Goal: Transaction & Acquisition: Purchase product/service

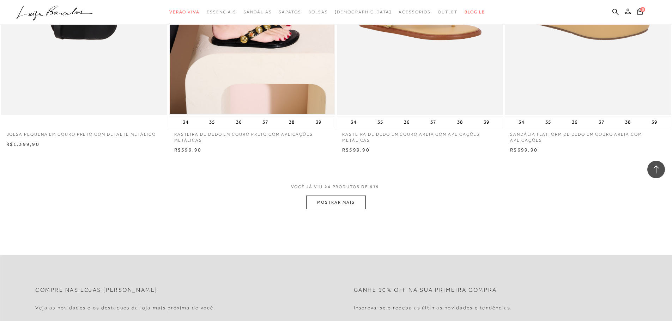
scroll to position [1763, 0]
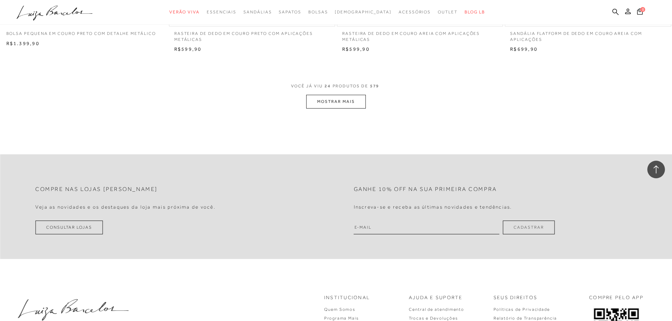
click at [321, 97] on button "MOSTRAR MAIS" at bounding box center [335, 102] width 59 height 14
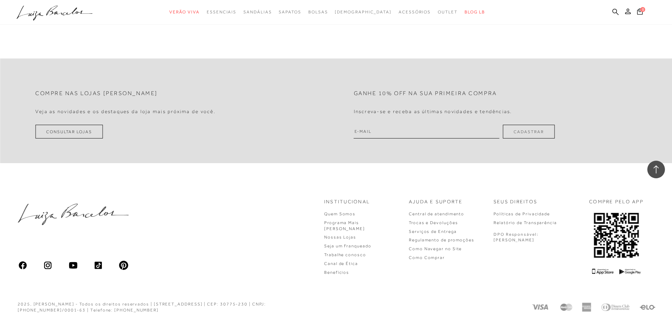
scroll to position [3483, 0]
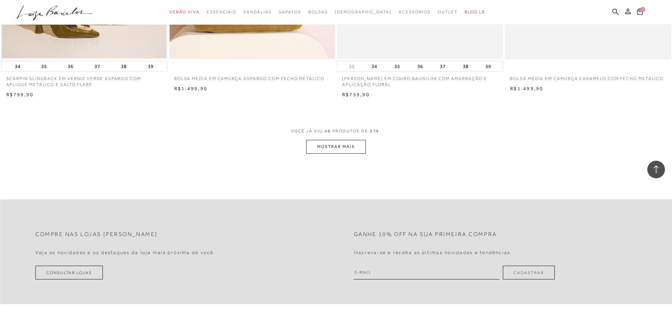
click at [340, 148] on button "MOSTRAR MAIS" at bounding box center [335, 147] width 59 height 14
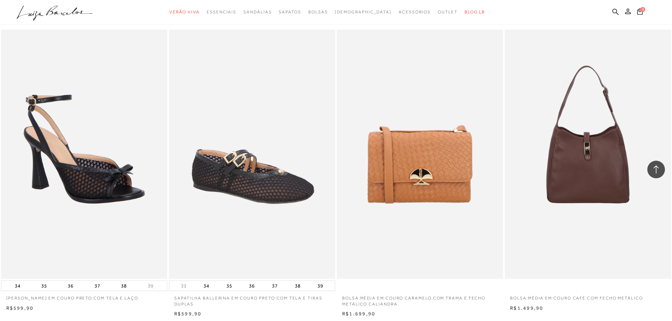
scroll to position [5246, 0]
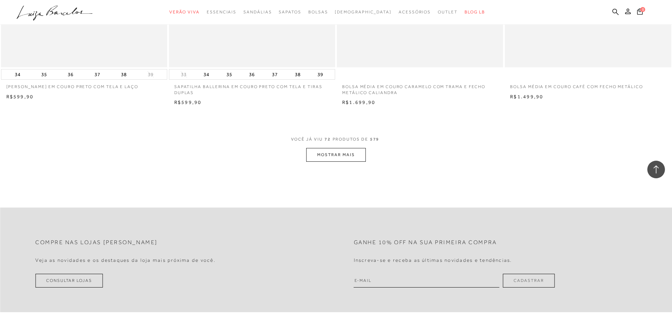
click at [346, 155] on button "MOSTRAR MAIS" at bounding box center [335, 155] width 59 height 14
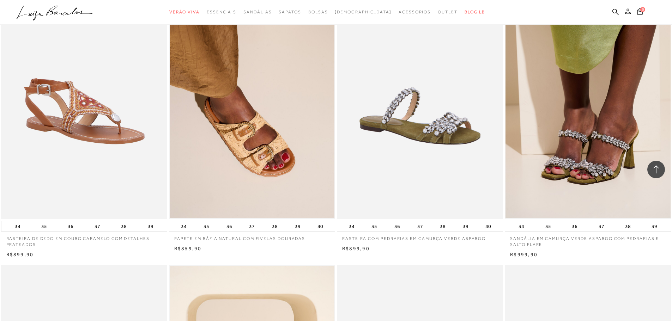
scroll to position [6550, 0]
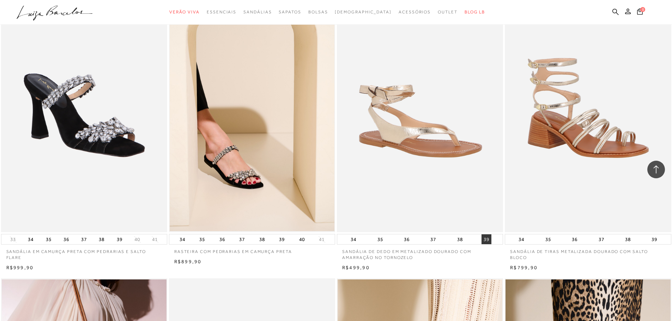
click at [486, 239] on button "39" at bounding box center [486, 239] width 10 height 10
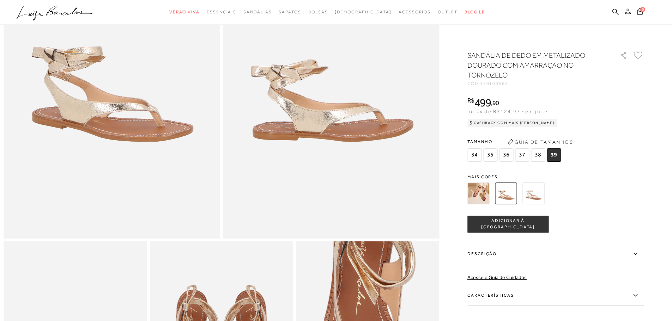
scroll to position [212, 0]
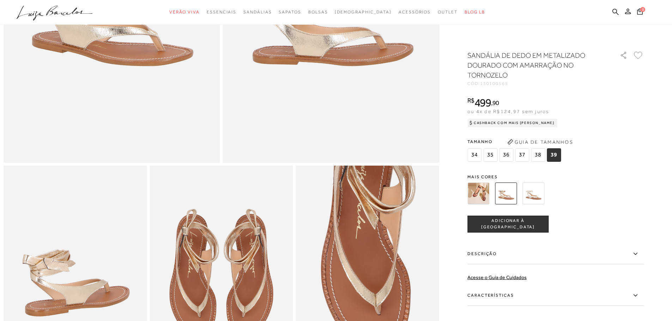
click at [569, 140] on button "Guia de Tamanhos" at bounding box center [540, 141] width 71 height 11
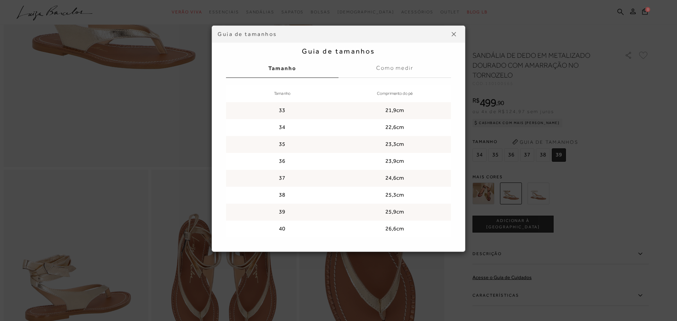
click at [453, 31] on button at bounding box center [453, 34] width 11 height 11
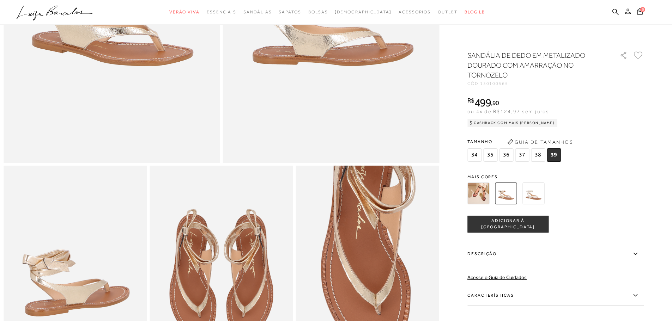
drag, startPoint x: 520, startPoint y: 224, endPoint x: 517, endPoint y: 223, distance: 3.9
click at [520, 224] on span "ADICIONAR À [GEOGRAPHIC_DATA]" at bounding box center [508, 224] width 80 height 12
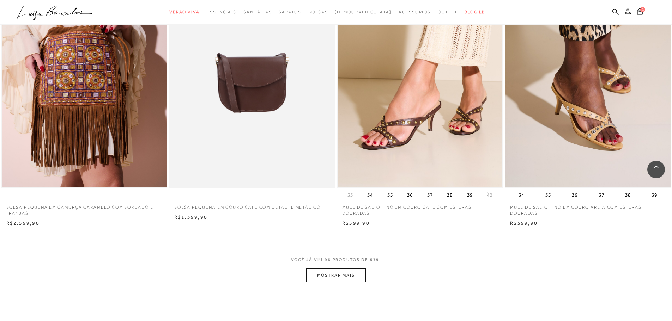
scroll to position [6973, 0]
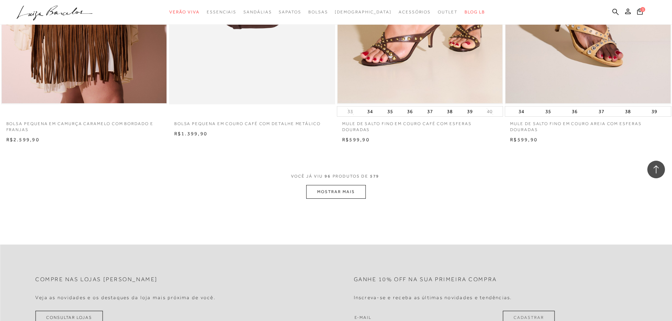
click at [340, 189] on button "MOSTRAR MAIS" at bounding box center [335, 192] width 59 height 14
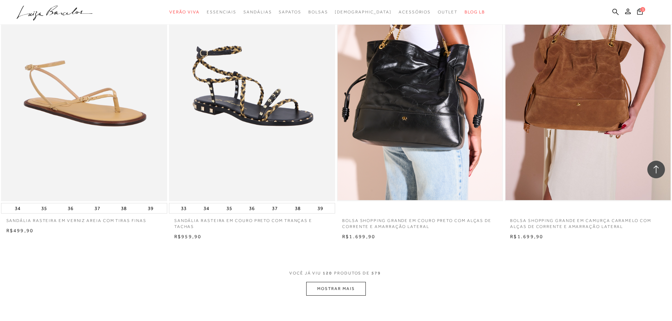
scroll to position [8736, 0]
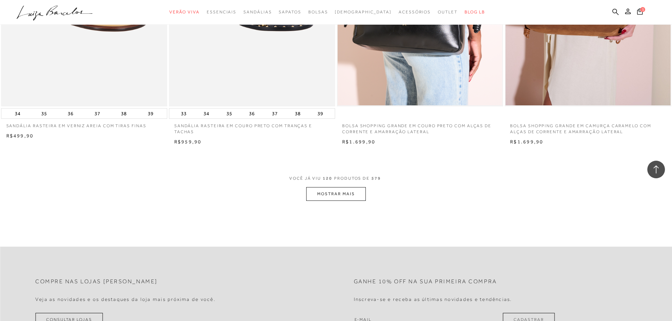
click at [354, 191] on button "MOSTRAR MAIS" at bounding box center [335, 194] width 59 height 14
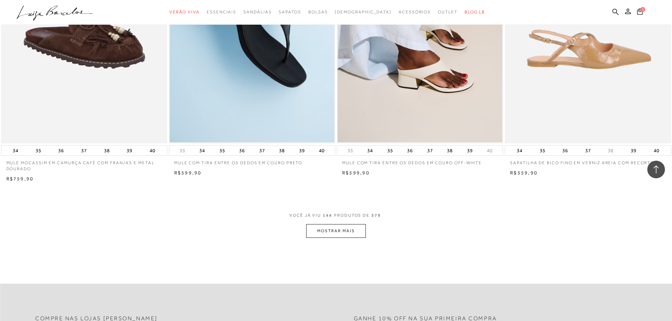
scroll to position [10499, 0]
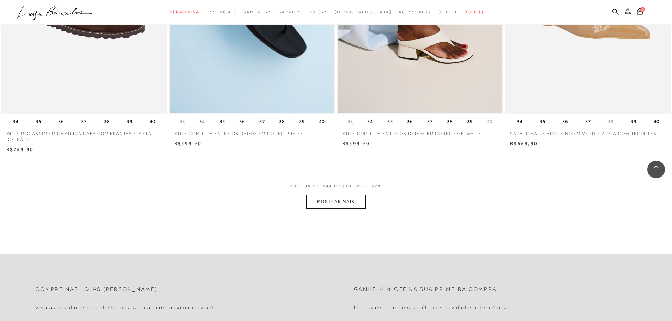
click at [334, 205] on button "MOSTRAR MAIS" at bounding box center [335, 202] width 59 height 14
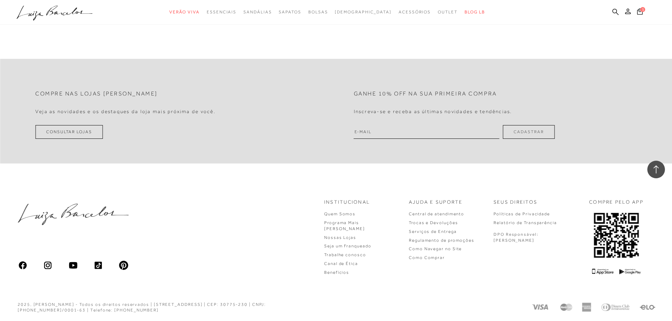
scroll to position [12325, 0]
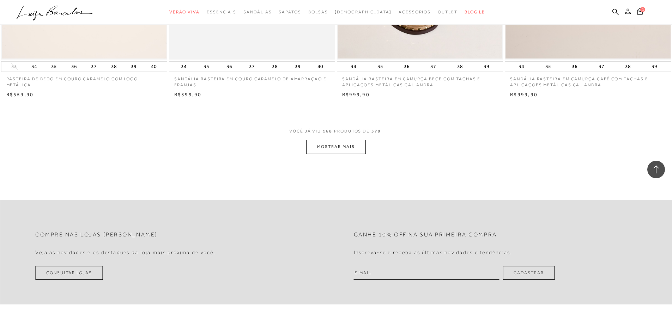
click at [330, 150] on button "MOSTRAR MAIS" at bounding box center [335, 147] width 59 height 14
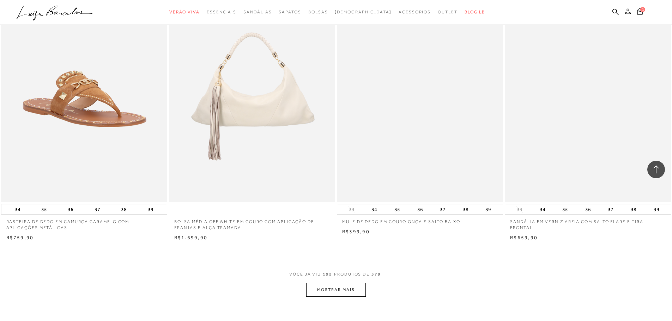
scroll to position [14018, 0]
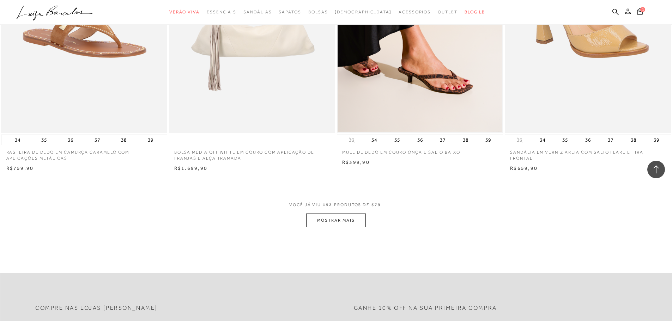
click at [328, 227] on button "MOSTRAR MAIS" at bounding box center [335, 221] width 59 height 14
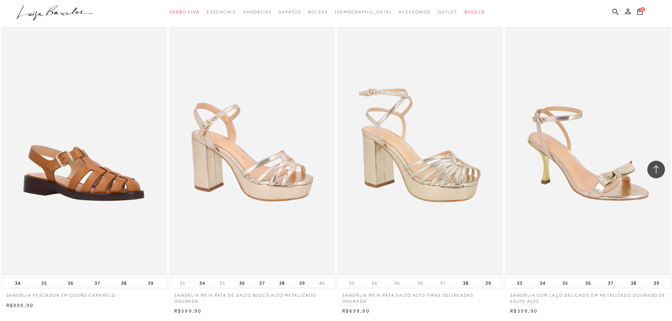
scroll to position [15851, 0]
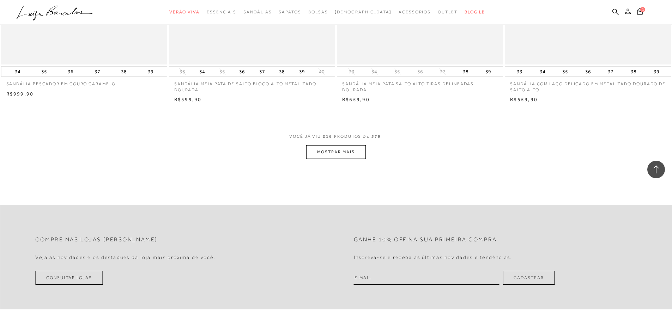
click at [336, 158] on button "MOSTRAR MAIS" at bounding box center [335, 152] width 59 height 14
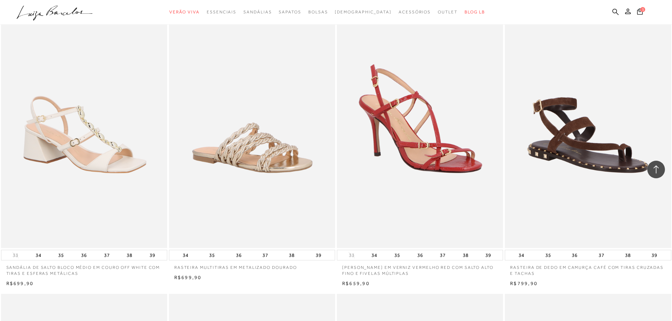
scroll to position [16274, 0]
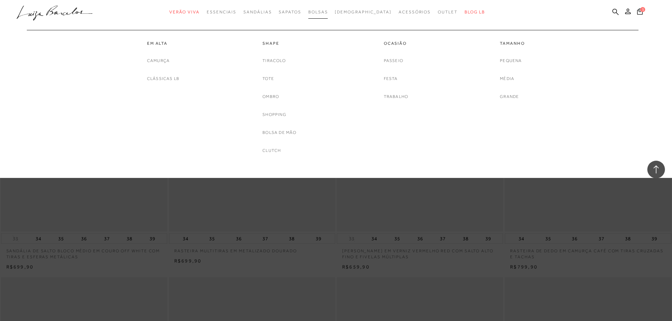
click at [328, 13] on span "Bolsas" at bounding box center [318, 12] width 20 height 5
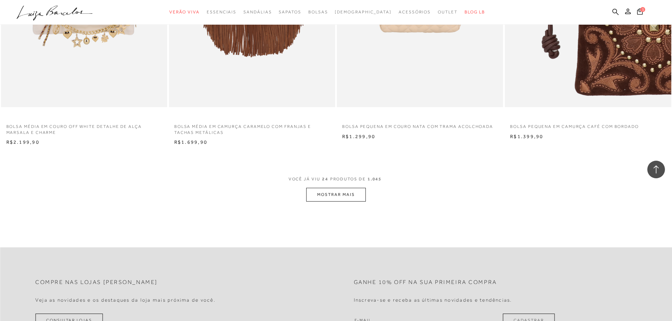
scroll to position [1763, 0]
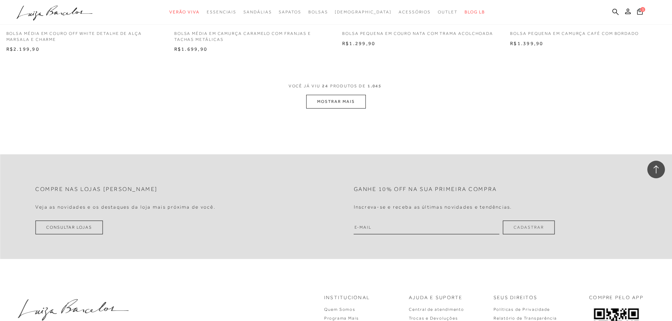
click at [353, 103] on button "MOSTRAR MAIS" at bounding box center [335, 102] width 59 height 14
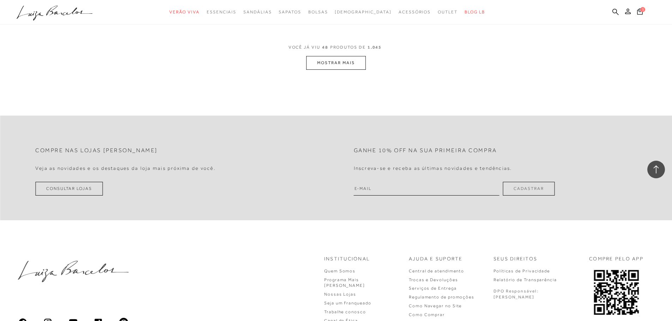
scroll to position [3629, 0]
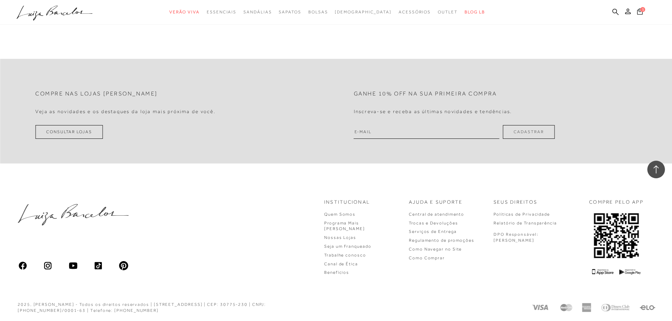
click at [641, 12] on icon at bounding box center [640, 11] width 6 height 7
